Goal: Use online tool/utility: Utilize a website feature to perform a specific function

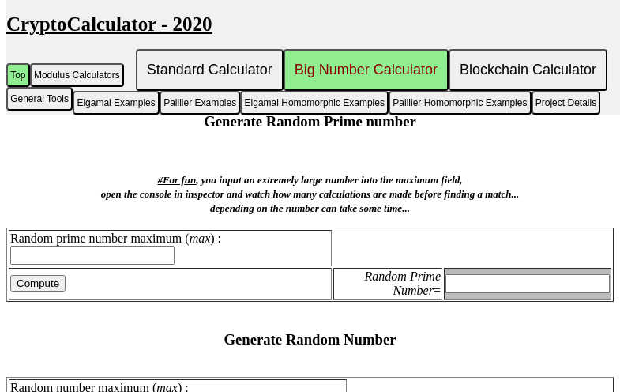
scroll to position [1109, 0]
click at [114, 264] on input "text" at bounding box center [92, 255] width 164 height 19
click at [62, 264] on input "text" at bounding box center [92, 255] width 164 height 19
click at [484, 293] on input "text" at bounding box center [527, 283] width 164 height 19
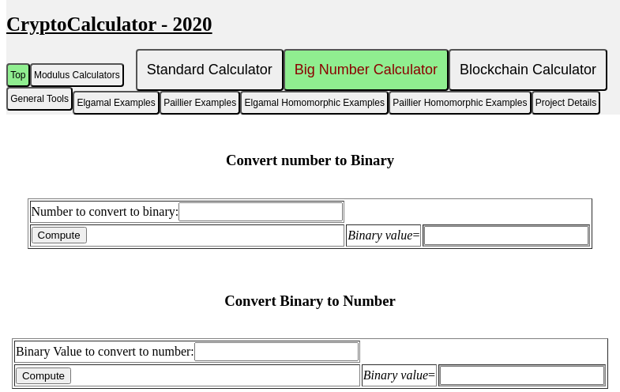
click at [441, 245] on input "text" at bounding box center [506, 235] width 164 height 19
click at [287, 219] on input "text" at bounding box center [260, 211] width 164 height 19
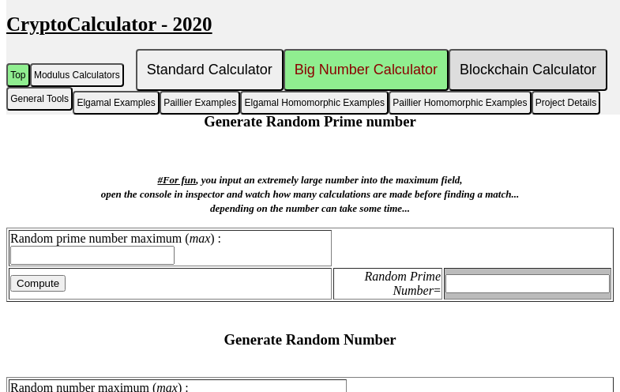
click at [559, 72] on button "Blockchain Calculator" at bounding box center [527, 70] width 159 height 42
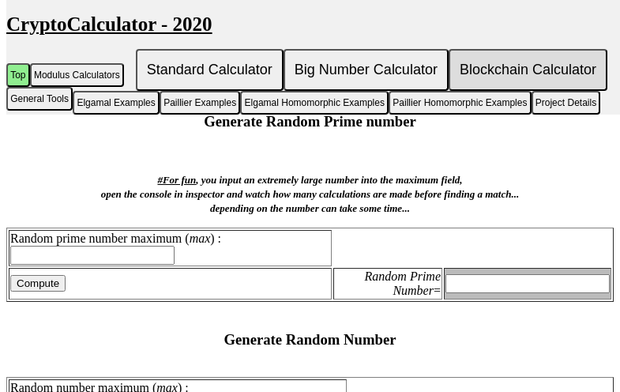
scroll to position [923, 0]
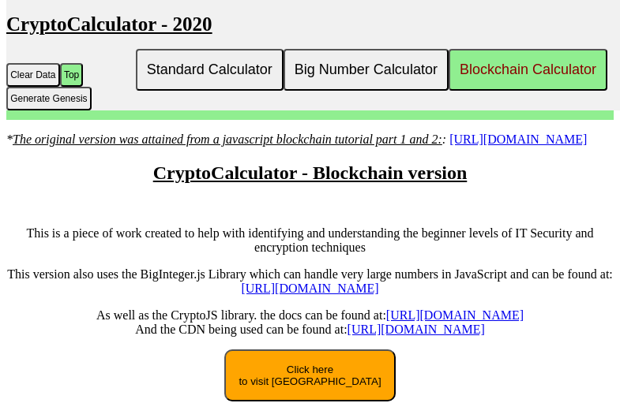
scroll to position [890, 0]
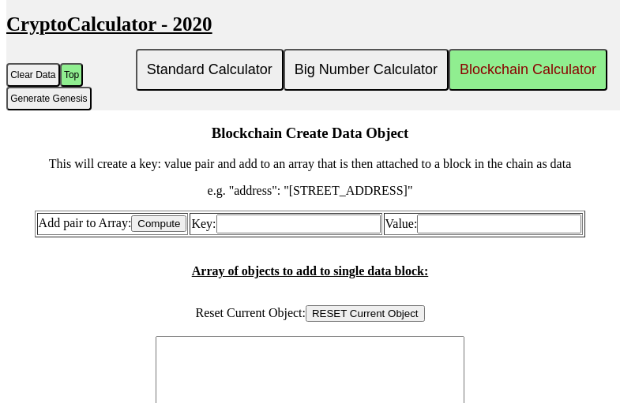
type input "v"
click at [287, 231] on input "Key:" at bounding box center [298, 224] width 164 height 19
type input "121211211"
click at [149, 232] on input "Compute" at bounding box center [158, 224] width 55 height 17
type textarea "Both Key and Value must be populated to add fields..."
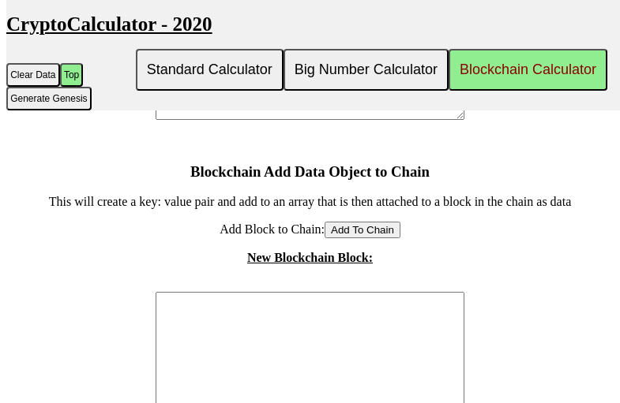
scroll to position [884, 0]
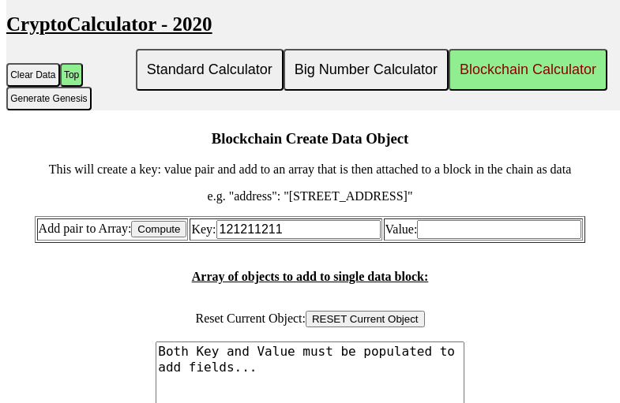
click at [341, 239] on input "121211211" at bounding box center [298, 229] width 164 height 19
type input "1"
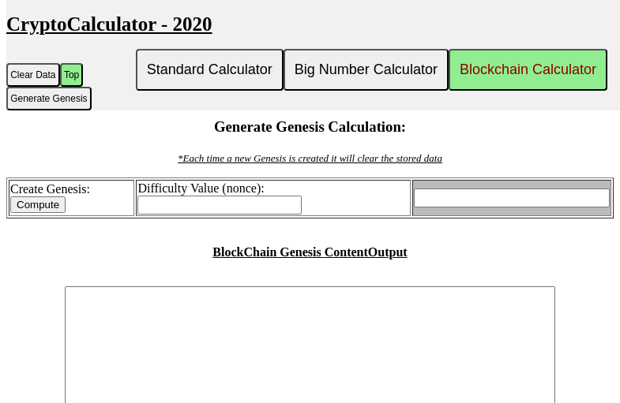
scroll to position [537, 0]
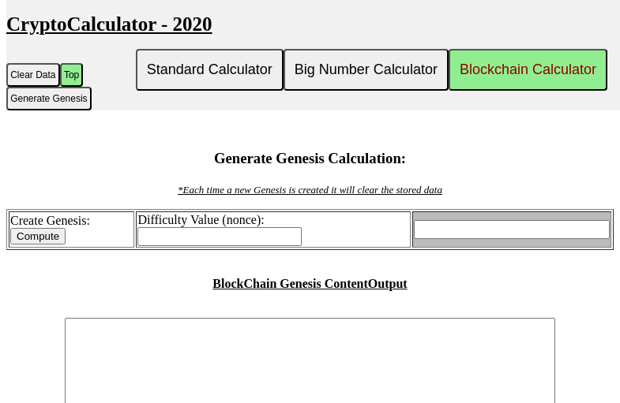
click at [274, 246] on input "Difficulty Value (nonce):" at bounding box center [219, 236] width 164 height 19
click at [51, 245] on input "Compute" at bounding box center [37, 236] width 55 height 17
type input "Invalid - enter valid number"
type textarea "Invalid Difficulty entered for nonce..."
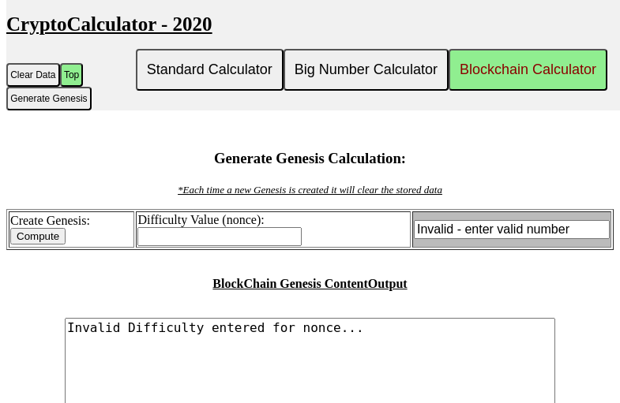
click at [51, 245] on input "Compute" at bounding box center [37, 236] width 55 height 17
click at [465, 239] on input "Invalid - enter valid number" at bounding box center [512, 229] width 196 height 19
type input "8000000000000000000000000000000000000000000000000enter valid number"
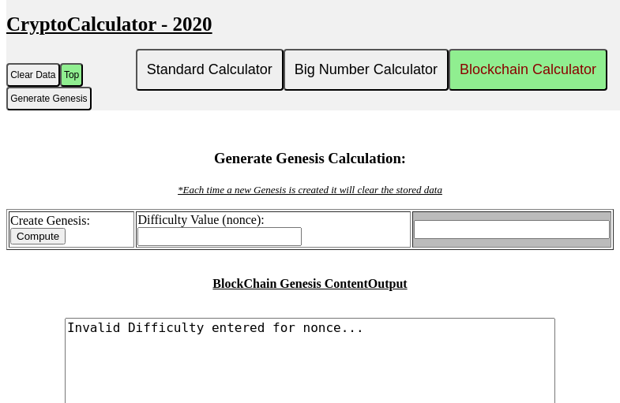
click at [271, 246] on input "Difficulty Value (nonce):" at bounding box center [219, 236] width 164 height 19
click at [44, 245] on input "Compute" at bounding box center [37, 236] width 55 height 17
type input "80000000000000"
type input "Genesis has been created"
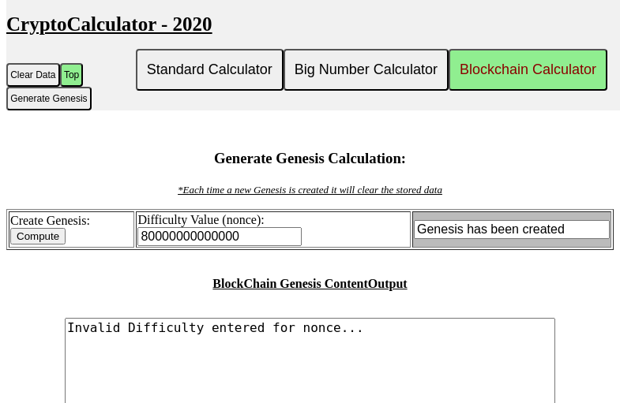
type textarea "{ "chain": [ { "previousHash": "0", "timestamp": "[DATE] 08:34:08 GMT+0300 (GMT…"
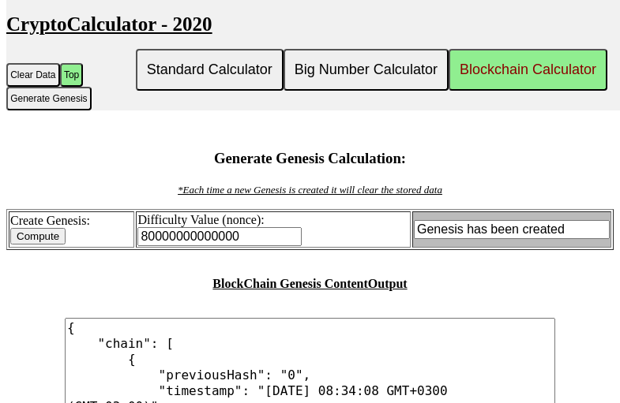
click at [44, 245] on input "Compute" at bounding box center [37, 236] width 55 height 17
type input "80000000000000"
type input "Genesis has been created"
type textarea "{ "chain": [ { "previousHash": "0", "timestamp": "[DATE] 08:34:10 GMT+0300 (GMT…"
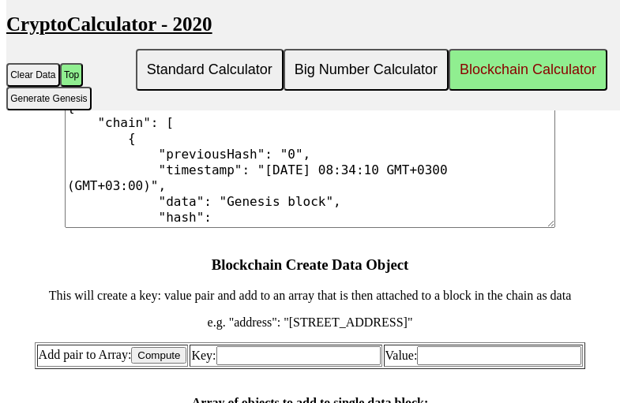
click at [292, 366] on input "Key:" at bounding box center [298, 356] width 164 height 19
type input "800000000000000"
click at [167, 364] on input "Compute" at bounding box center [158, 355] width 55 height 17
type textarea "Both Key and Value must be populated to add fields..."
click at [167, 364] on input "Compute" at bounding box center [158, 355] width 55 height 17
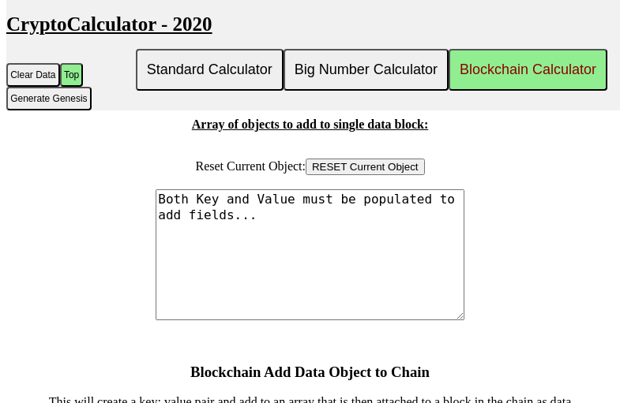
scroll to position [879, 0]
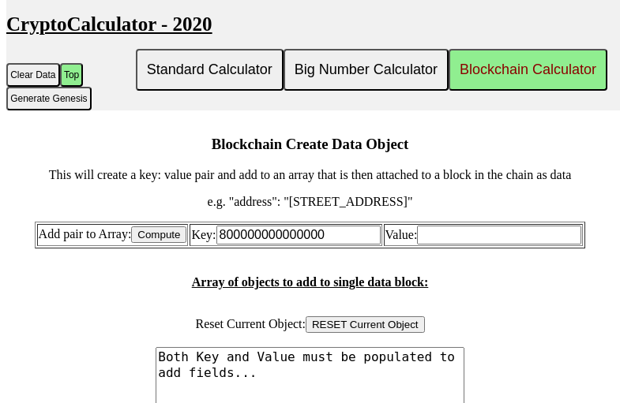
click at [351, 245] on input "800000000000000" at bounding box center [298, 235] width 164 height 19
type input "80000000000000000000"
click at [167, 243] on input "Compute" at bounding box center [158, 235] width 55 height 17
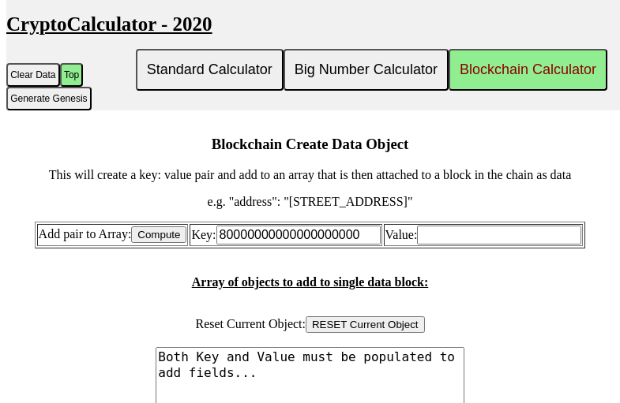
click at [167, 243] on input "Compute" at bounding box center [158, 235] width 55 height 17
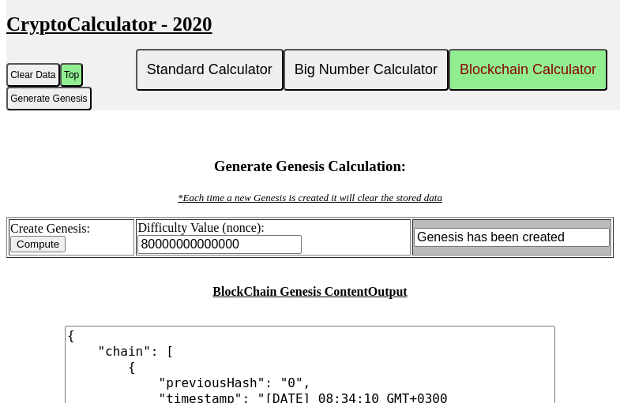
scroll to position [497, 0]
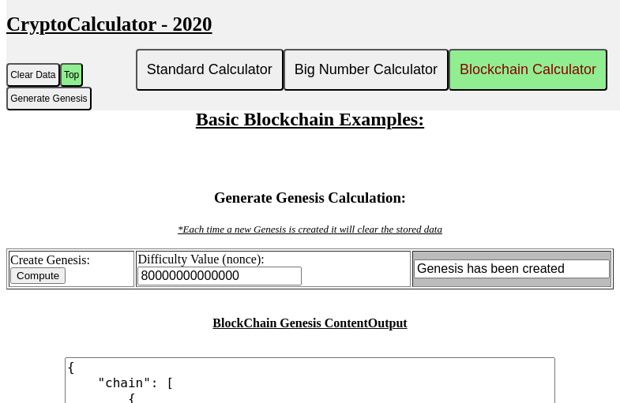
click at [269, 286] on input "80000000000000" at bounding box center [219, 276] width 164 height 19
type input "8"
type input "1000000000000000000-00000000000000000000000000"
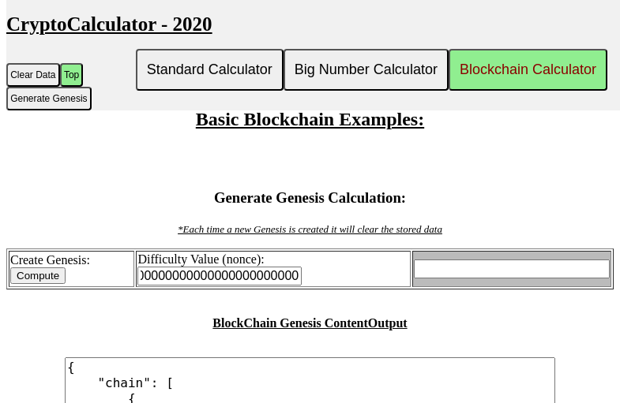
scroll to position [0, 0]
click at [43, 284] on input "Compute" at bounding box center [37, 276] width 55 height 17
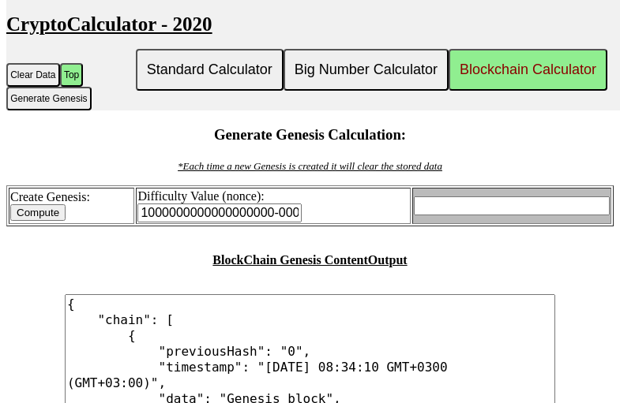
scroll to position [529, 0]
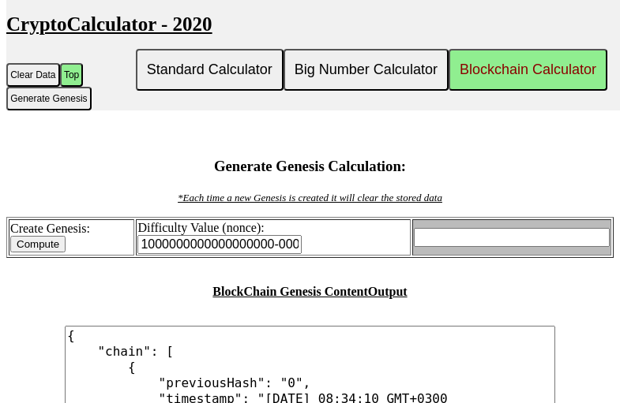
click at [280, 254] on input "1000000000000000000-00000000000000000000000000" at bounding box center [219, 244] width 164 height 19
click at [43, 253] on input "Compute" at bounding box center [37, 244] width 55 height 17
type input "100000000000000000000000000000000000000000000"
type input "Genesis has been created"
type textarea "{ "chain": [ { "previousHash": "0", "timestamp": "[DATE] 08:38:08 GMT+0300 (GMT…"
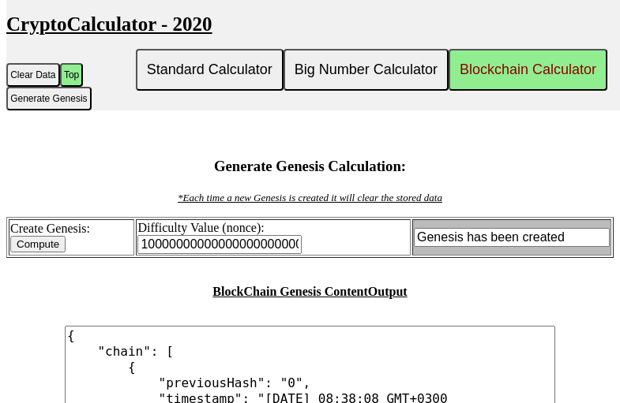
click at [43, 253] on input "Compute" at bounding box center [37, 244] width 55 height 17
type input "100000000000000000000000000000000000000000000"
type input "Genesis has been created"
type textarea "{ "chain": [ { "previousHash": "0", "timestamp": "[DATE] 08:38:10 GMT+0300 (GMT…"
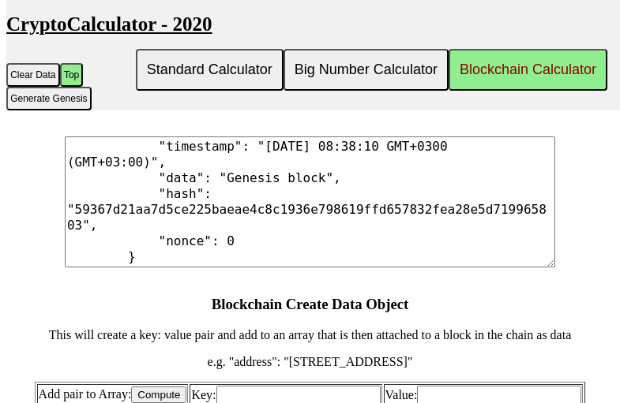
scroll to position [95, 0]
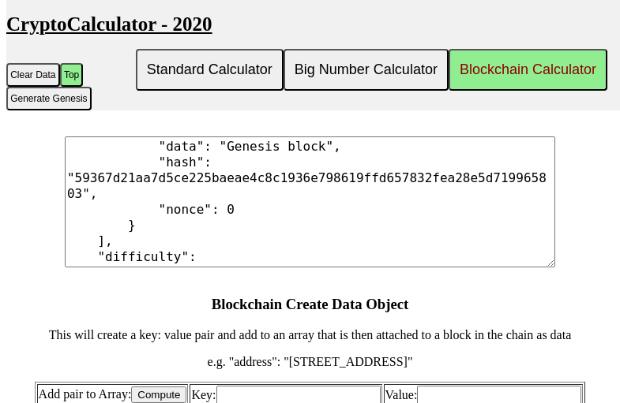
click at [400, 188] on textarea "{ "chain": [ { "previousHash": "0", "timestamp": "[DATE] 08:38:10 GMT+0300 (GMT…" at bounding box center [310, 202] width 490 height 131
click at [366, 189] on textarea "{ "chain": [ { "previousHash": "0", "timestamp": "[DATE] 08:38:10 GMT+0300 (GMT…" at bounding box center [310, 202] width 490 height 131
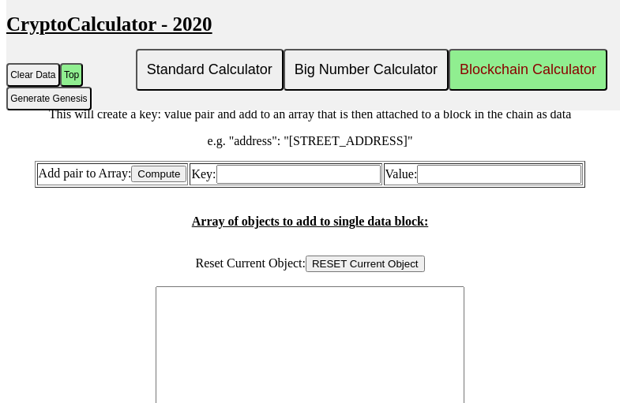
scroll to position [1003, 0]
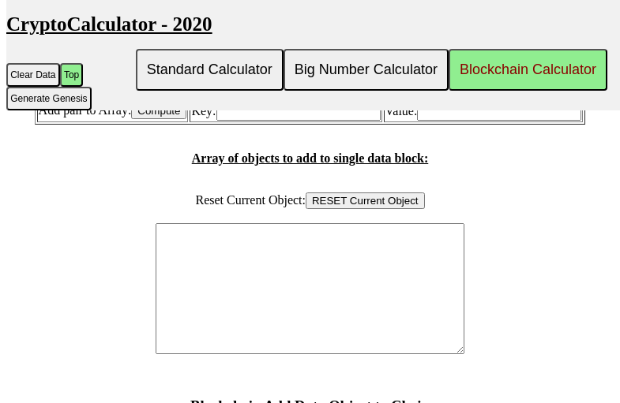
click at [327, 121] on input "Key:" at bounding box center [298, 111] width 164 height 19
type input "1000000000000000000000000000000000000000000000000000000000000000000000000000000…"
click at [166, 119] on input "Compute" at bounding box center [158, 111] width 55 height 17
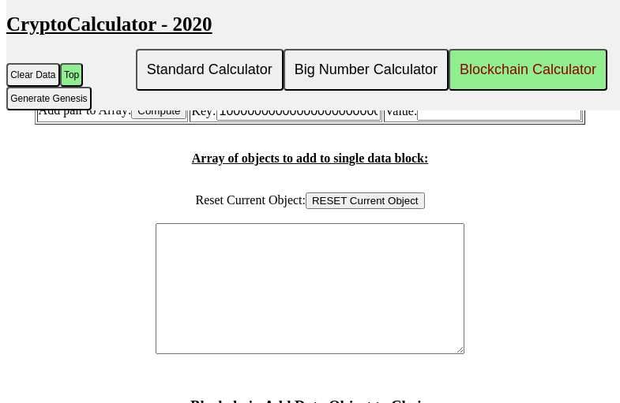
type textarea "Both Key and Value must be populated to add fields..."
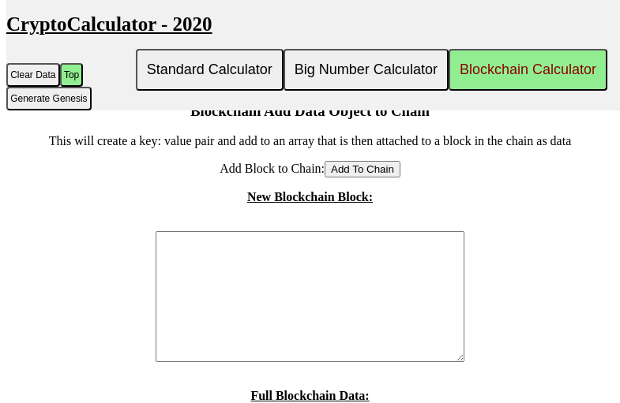
scroll to position [945, 0]
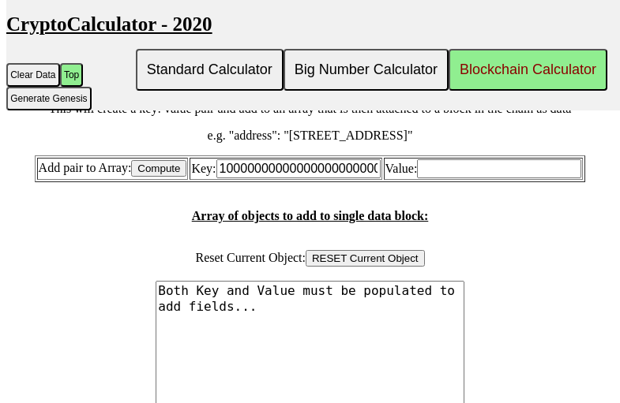
click at [540, 178] on input "Value:" at bounding box center [499, 168] width 164 height 19
type input "1000000000000000"
click at [165, 177] on input "Compute" at bounding box center [158, 168] width 55 height 17
type textarea "'{ "100000000000000000000000000000000000000000000000000000000000000000000000000…"
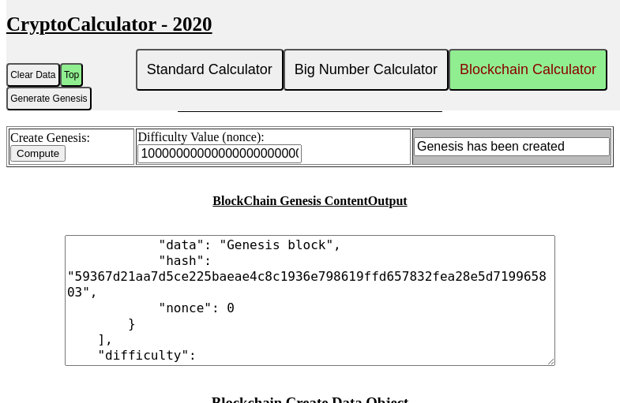
scroll to position [600, 0]
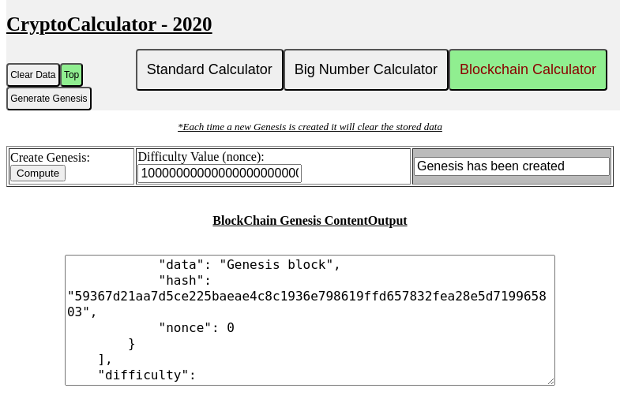
click at [511, 176] on input "Genesis has been created" at bounding box center [512, 166] width 196 height 19
type input "Genesis has bee1000000000000000000000000000000000000000000000000000000000000000…"
click at [43, 182] on input "Compute" at bounding box center [37, 173] width 55 height 17
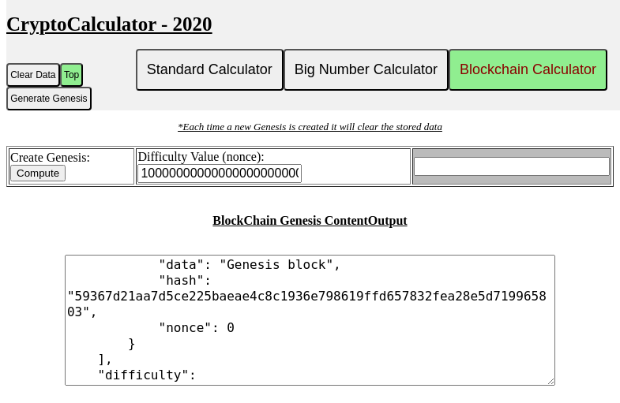
type input "100000000000000000000000000000000000000000000"
type input "Genesis has been created"
type textarea "{ "chain": [ { "previousHash": "0", "timestamp": "[DATE] 08:39:53 GMT+0300 (GMT…"
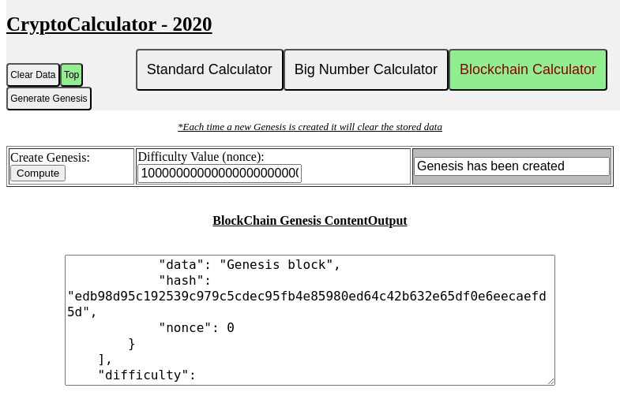
click at [43, 182] on input "Compute" at bounding box center [37, 173] width 55 height 17
type input "100000000000000000000000000000000000000000000"
type input "Genesis has been created"
type textarea "{ "chain": [ { "previousHash": "0", "timestamp": "[DATE] 08:39:57 GMT+0300 (GMT…"
click at [43, 182] on input "Compute" at bounding box center [37, 173] width 55 height 17
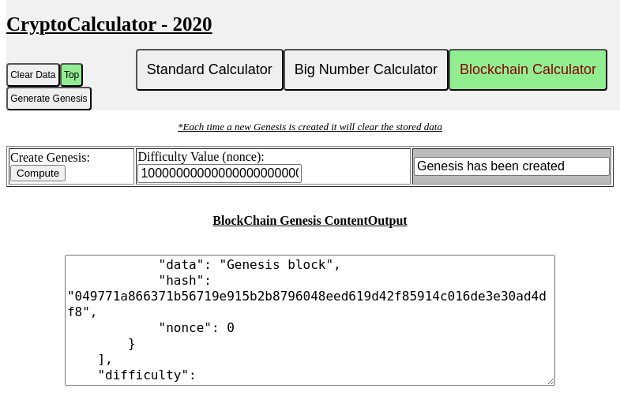
type input "100000000000000000000000000000000000000000000"
type input "Genesis has been created"
type textarea "{ "chain": [ { "previousHash": "0", "timestamp": "[DATE] 08:39:59 GMT+0300 (GMT…"
click at [43, 182] on input "Compute" at bounding box center [37, 173] width 55 height 17
type input "100000000000000000000000000000000000000000000"
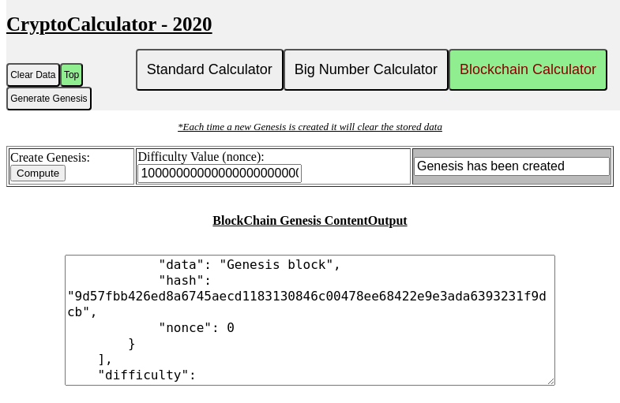
type input "Genesis has been created"
type textarea "{ "chain": [ { "previousHash": "0", "timestamp": "[DATE] 08:40:00 GMT+0300 (GMT…"
click at [43, 182] on input "Compute" at bounding box center [37, 173] width 55 height 17
type input "100000000000000000000000000000000000000000000"
type input "Genesis has been created"
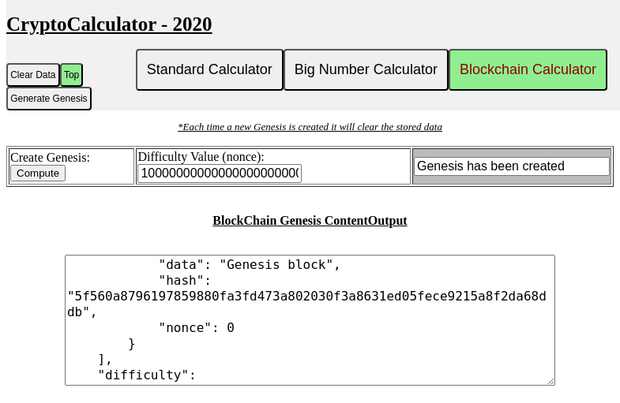
type textarea "{ "chain": [ { "previousHash": "0", "timestamp": "[DATE] 08:40:03 GMT+0300 (GMT…"
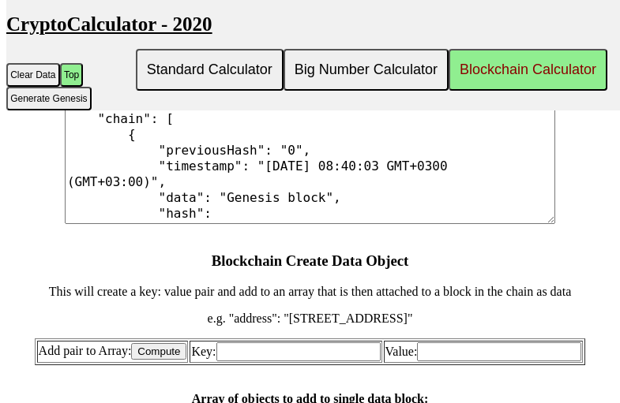
scroll to position [900, 0]
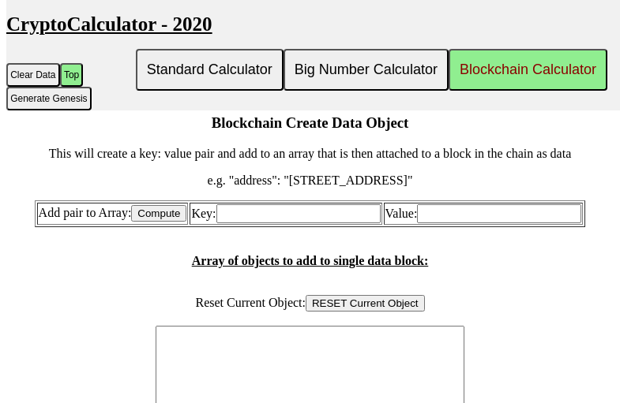
click at [332, 223] on input "Key:" at bounding box center [298, 213] width 164 height 19
type input "1000000000000000000000000000000000"
click at [424, 223] on input "Value:" at bounding box center [499, 213] width 164 height 19
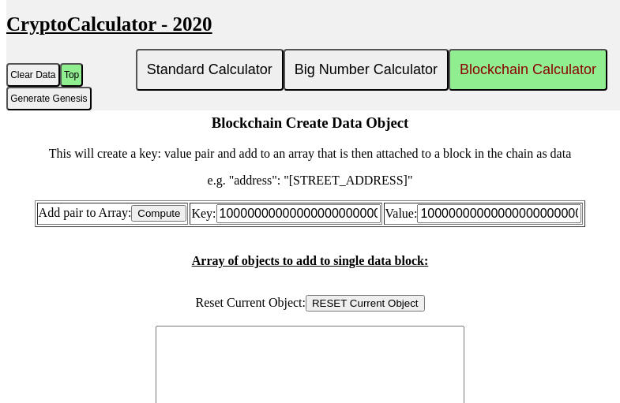
scroll to position [0, 15]
type input "100000000000000000000000"
click at [167, 222] on input "Compute" at bounding box center [158, 213] width 55 height 17
type textarea "'{ "1000000000000000000000000000000000": 100000000000000000000000" }'"
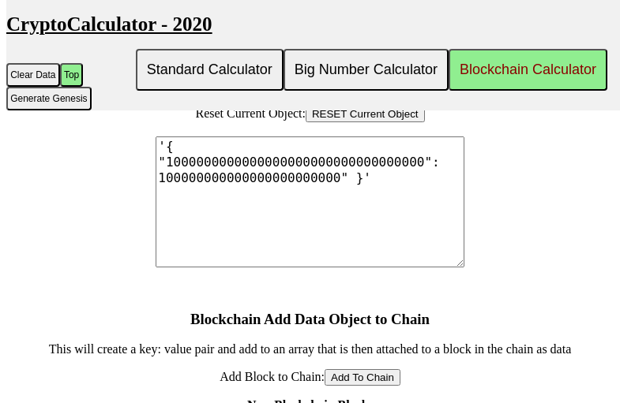
scroll to position [1121, 0]
